Goal: Find specific page/section: Find specific page/section

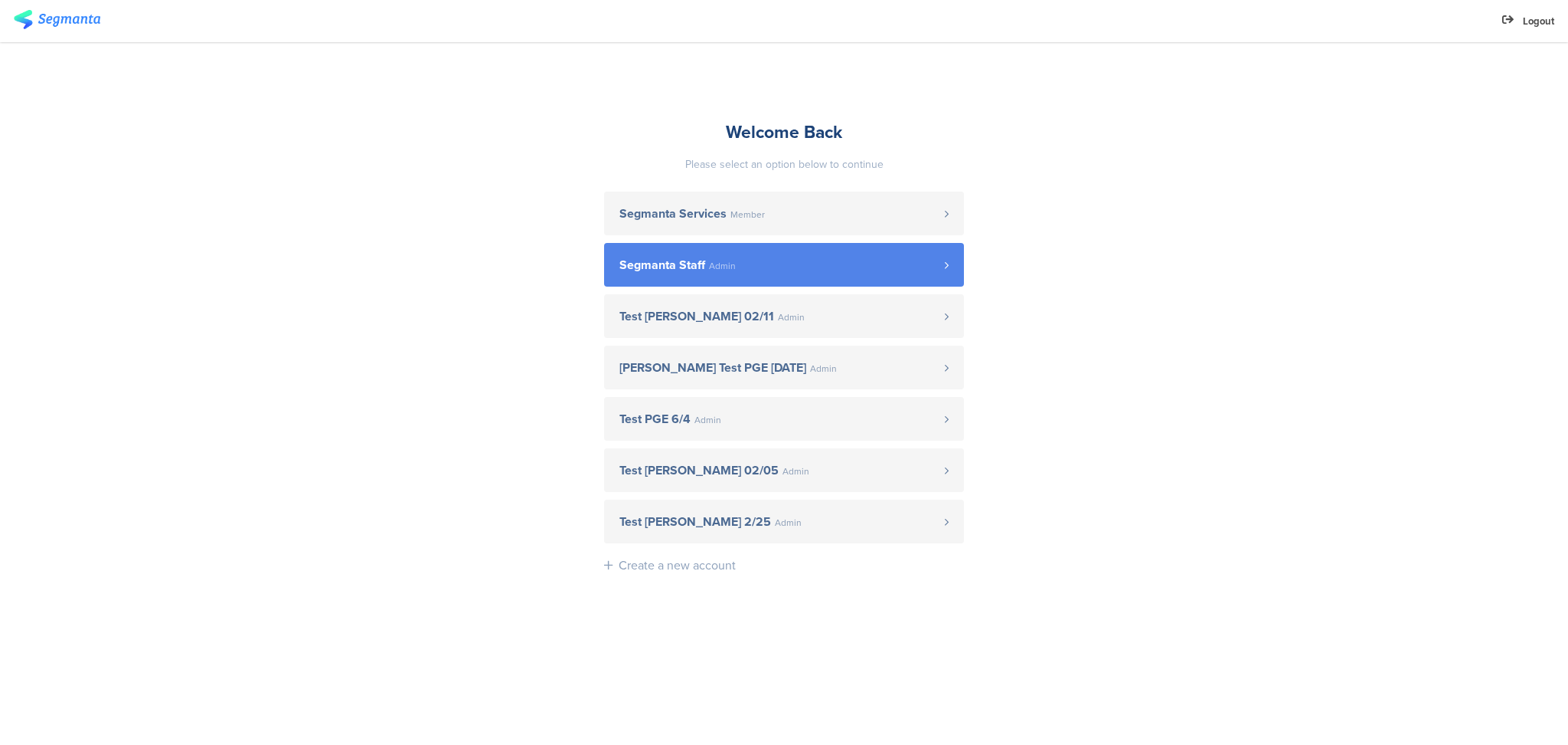
click at [719, 263] on span "Admin" at bounding box center [722, 266] width 27 height 9
